Goal: Task Accomplishment & Management: Manage account settings

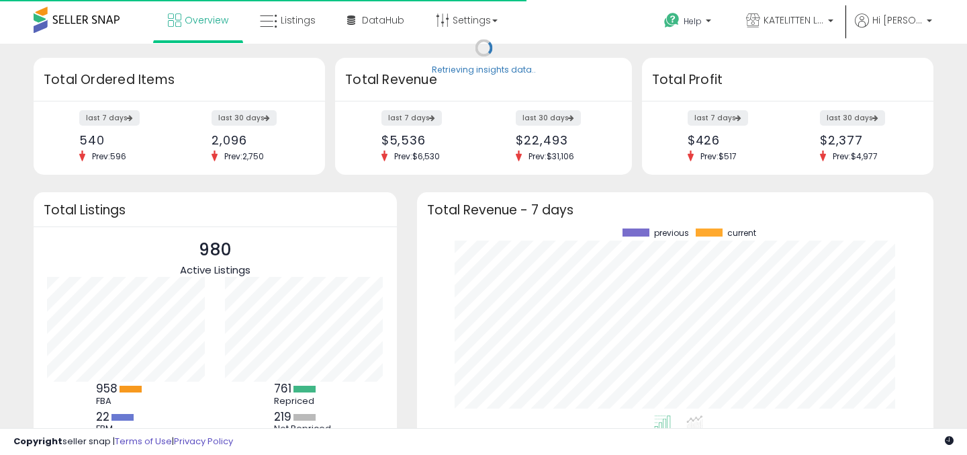
scroll to position [187, 490]
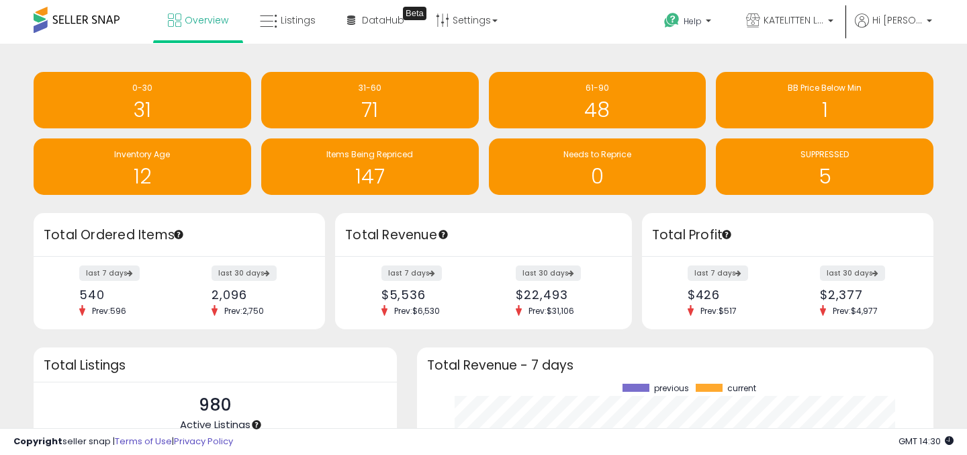
click at [436, 208] on div "Retrieving insights data.. 0-30 31 31-60 71 61-90 48" at bounding box center [484, 135] width 920 height 156
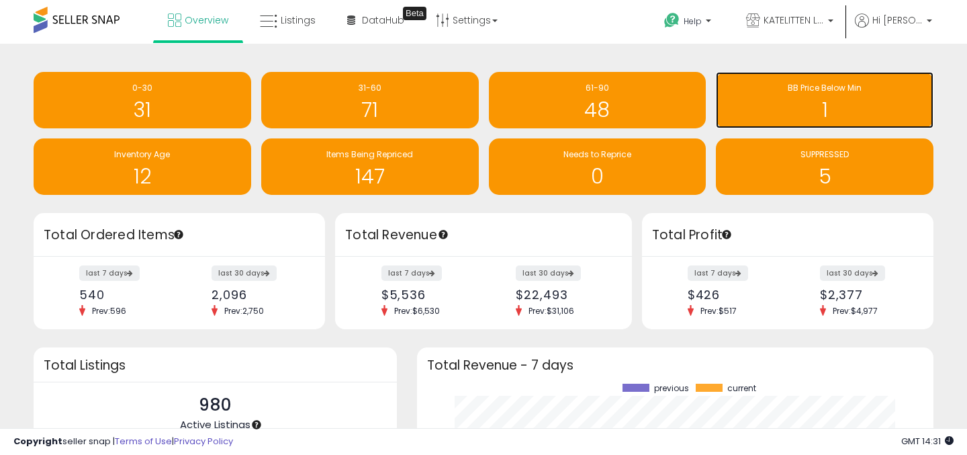
click at [792, 86] on span "BB Price Below Min" at bounding box center [825, 87] width 74 height 11
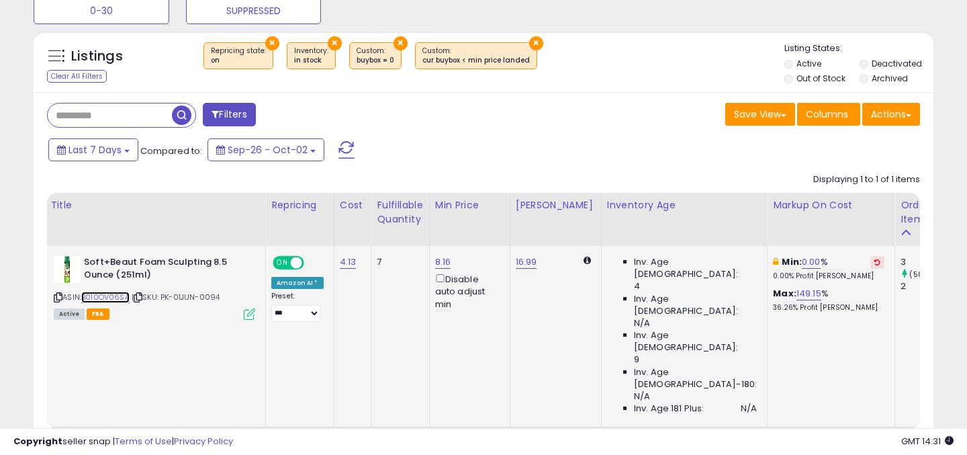
click at [112, 298] on link "B010OV06SA" at bounding box center [105, 297] width 48 height 11
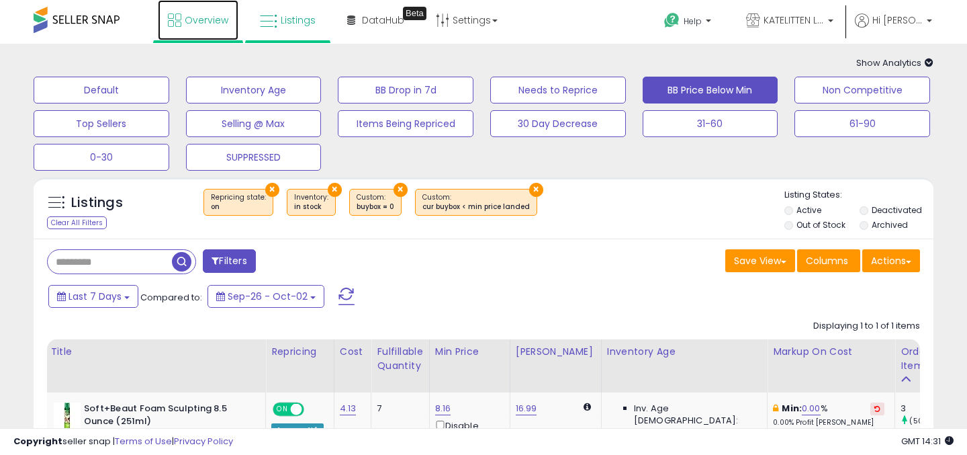
click at [187, 36] on link "Overview" at bounding box center [198, 20] width 81 height 40
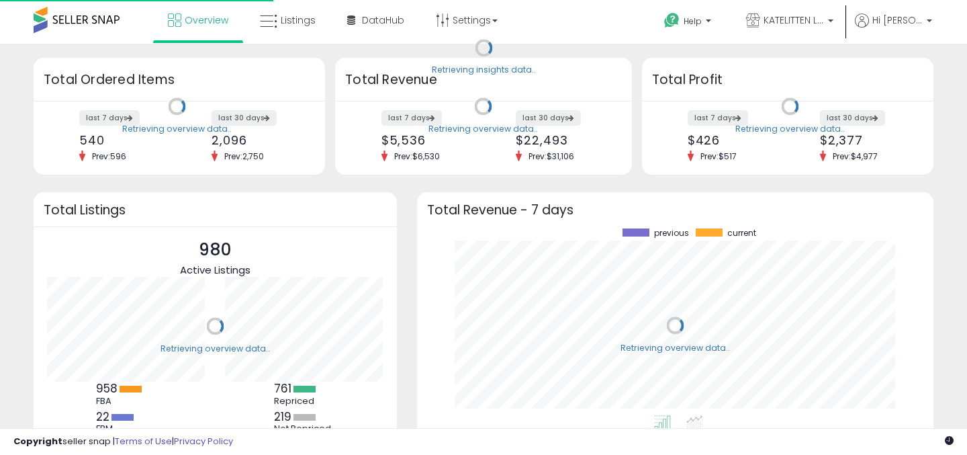
scroll to position [187, 490]
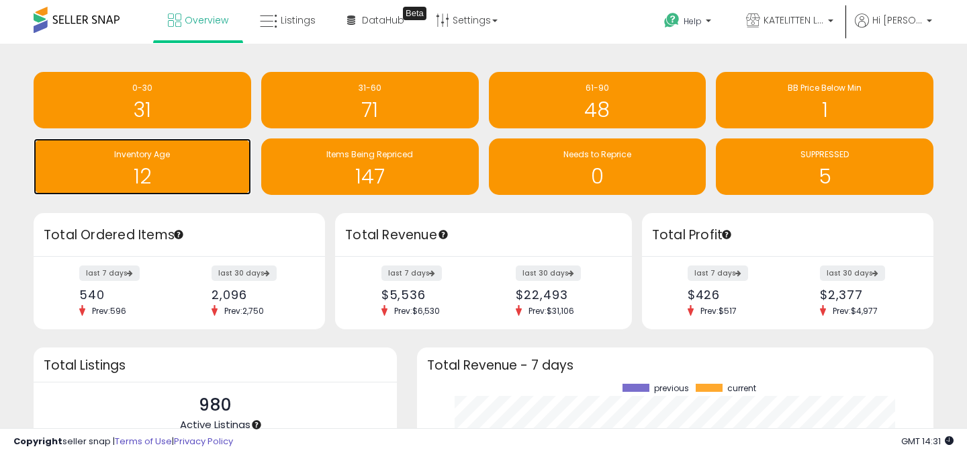
click at [185, 175] on h1 "12" at bounding box center [142, 176] width 204 height 22
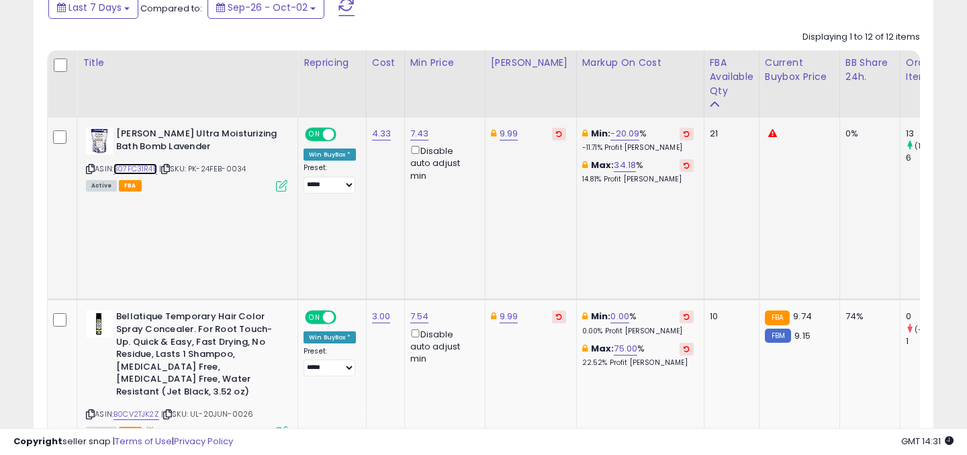
click at [146, 173] on link "B07FC31R4B" at bounding box center [136, 168] width 44 height 11
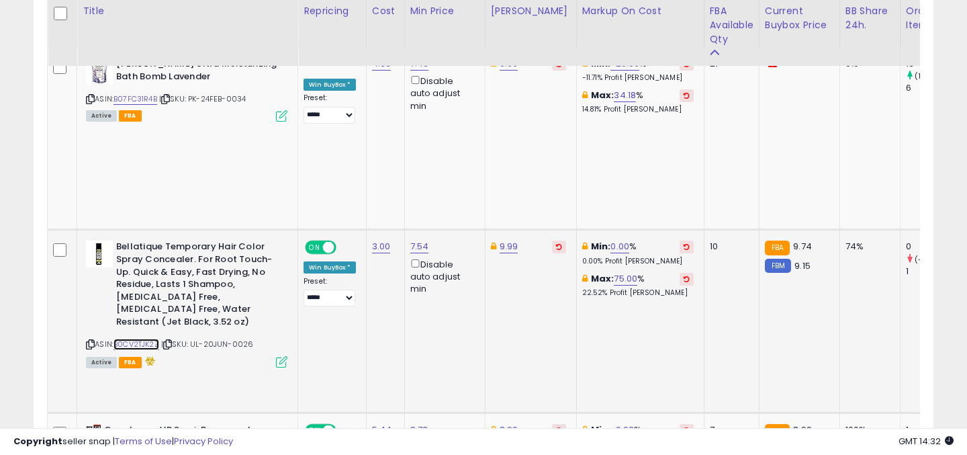
click at [152, 339] on link "B0CV2TJK2Z" at bounding box center [137, 344] width 46 height 11
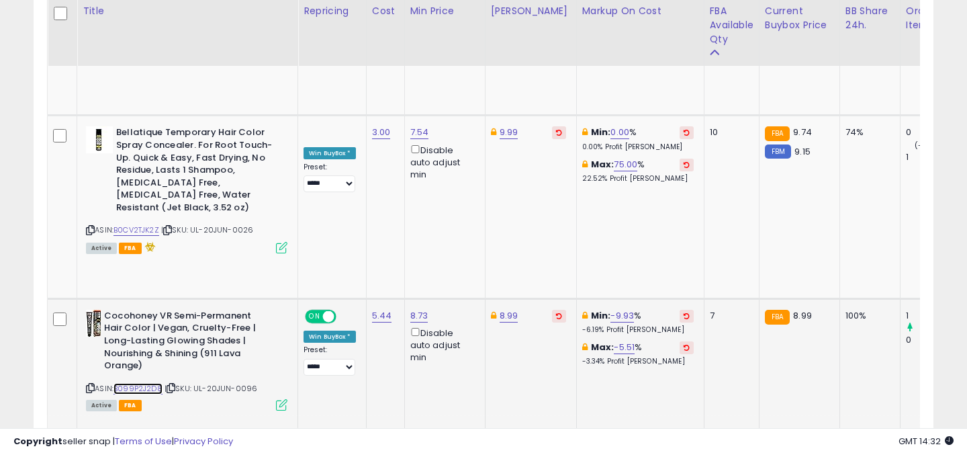
click at [140, 383] on link "B099P2J2D8" at bounding box center [138, 388] width 49 height 11
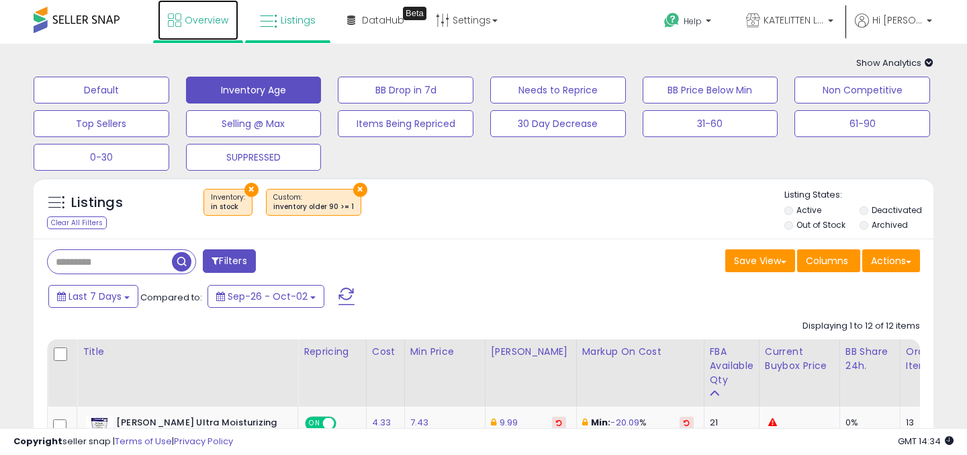
click at [211, 22] on span "Overview" at bounding box center [207, 19] width 44 height 13
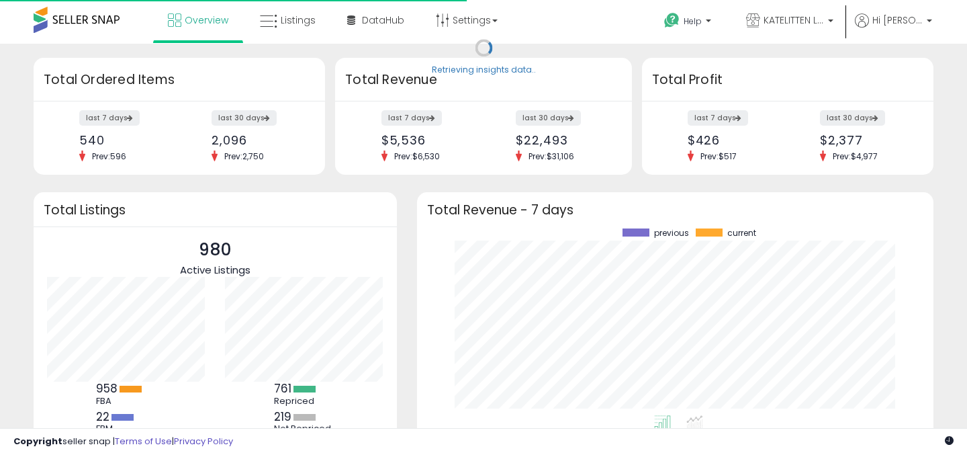
scroll to position [187, 490]
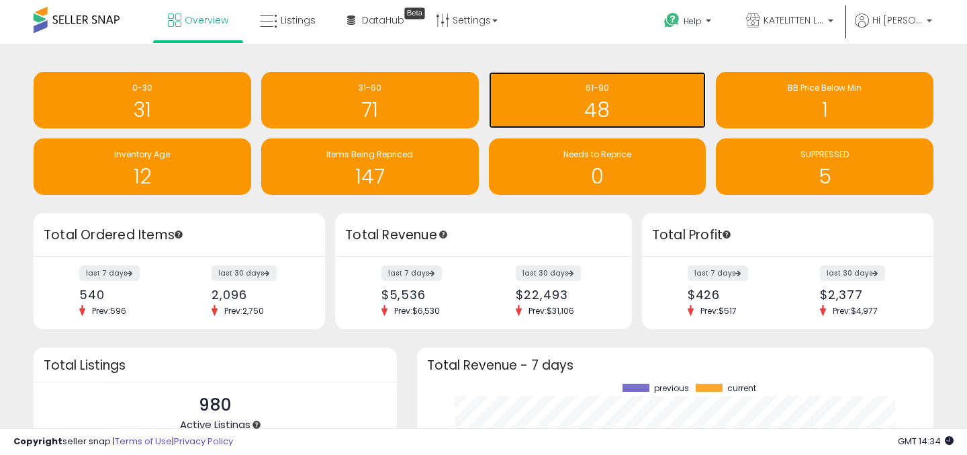
click at [629, 108] on h1 "48" at bounding box center [598, 110] width 204 height 22
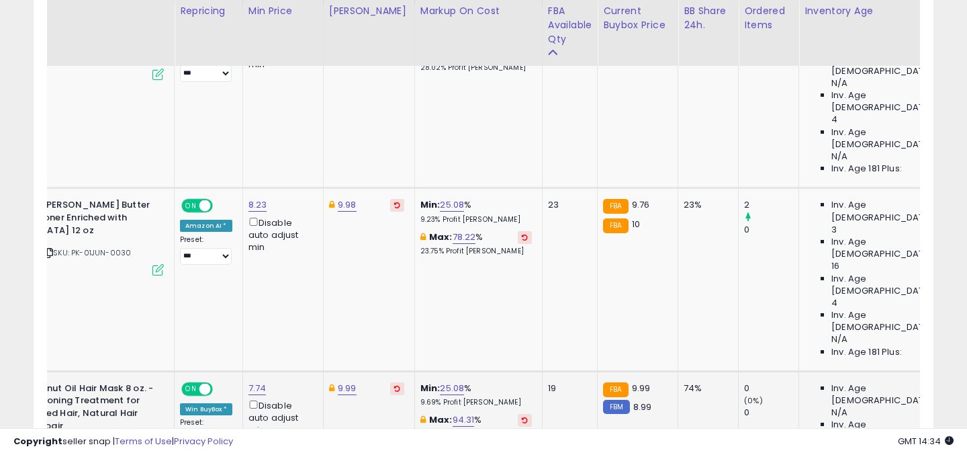
scroll to position [0, 125]
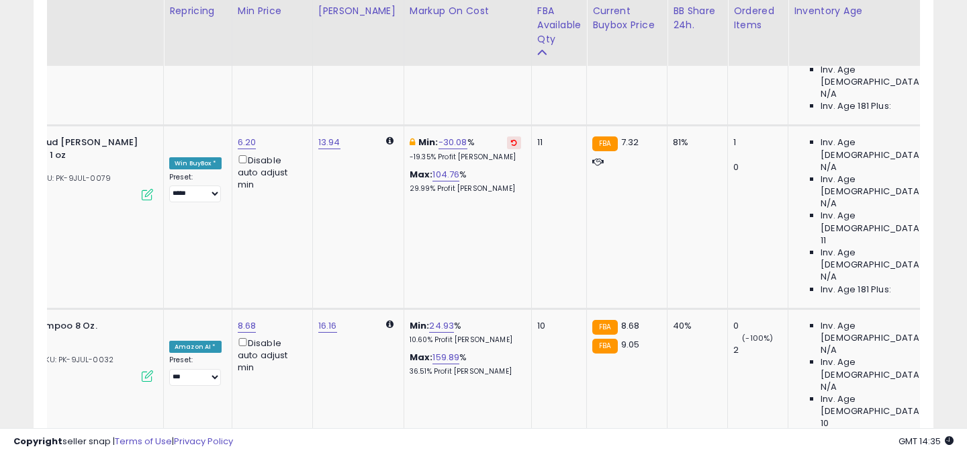
drag, startPoint x: 265, startPoint y: 128, endPoint x: 236, endPoint y: 128, distance: 28.2
click at [237, 128] on div "***** This will override store markup" at bounding box center [332, 133] width 193 height 49
click at [285, 130] on input "*****" at bounding box center [305, 126] width 120 height 23
type input "*****"
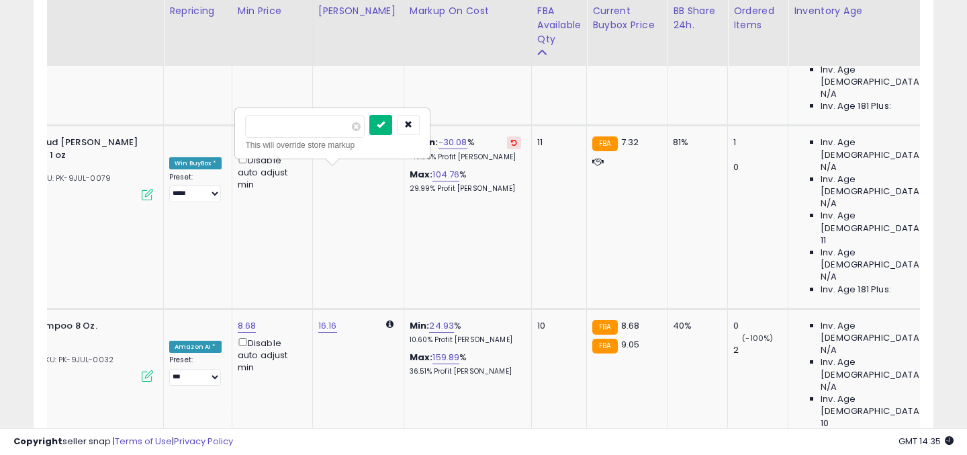
click at [390, 132] on button "submit" at bounding box center [380, 125] width 23 height 20
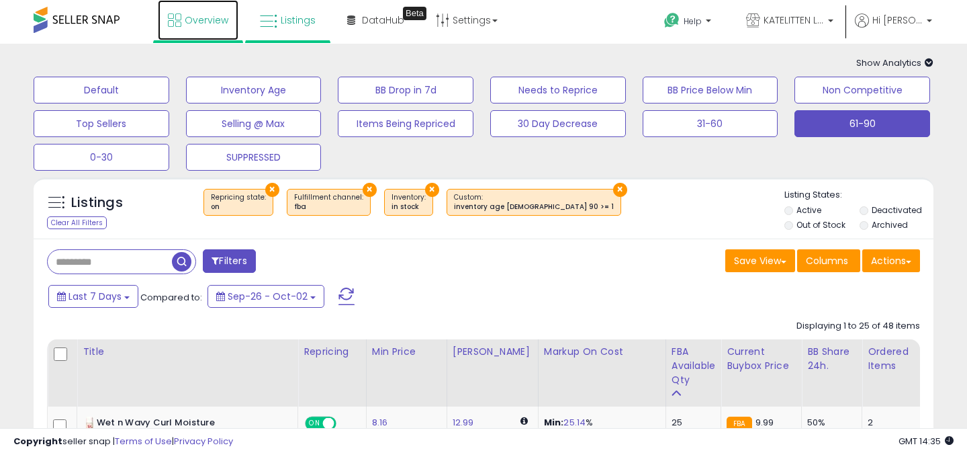
click at [191, 17] on span "Overview" at bounding box center [207, 19] width 44 height 13
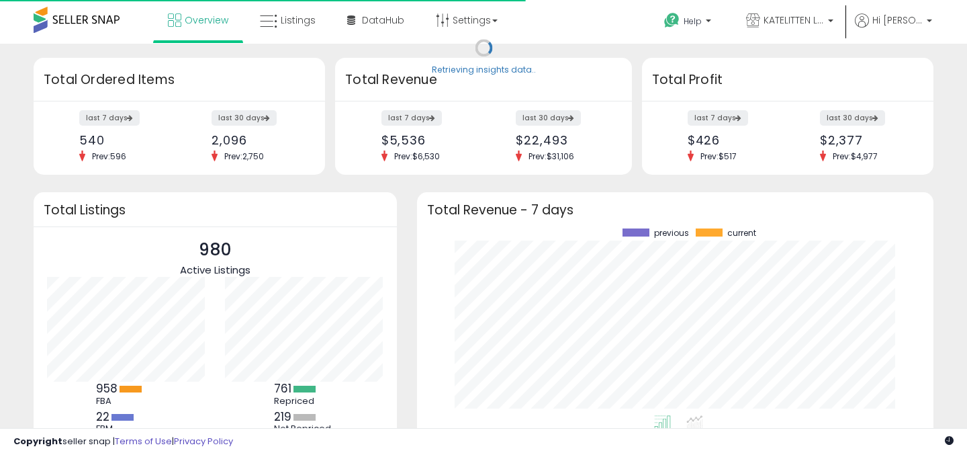
scroll to position [187, 490]
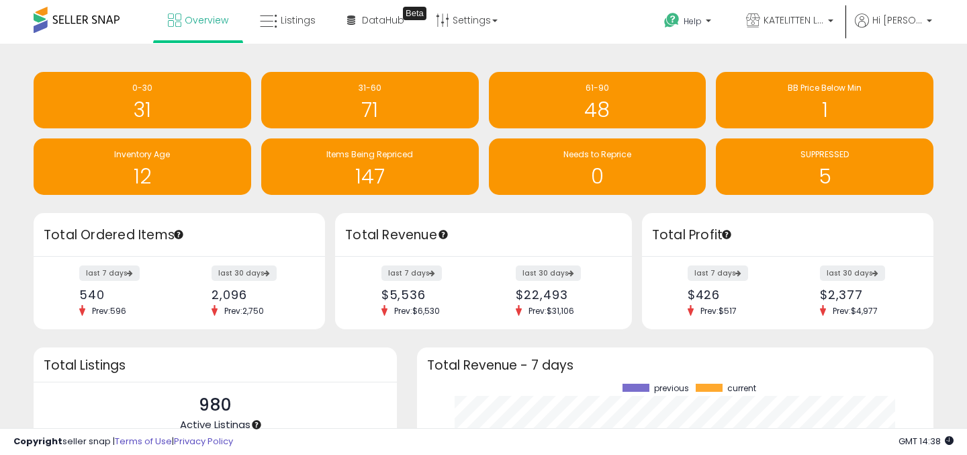
click at [483, 128] on div "61-90 48" at bounding box center [593, 100] width 228 height 56
